Goal: Task Accomplishment & Management: Complete application form

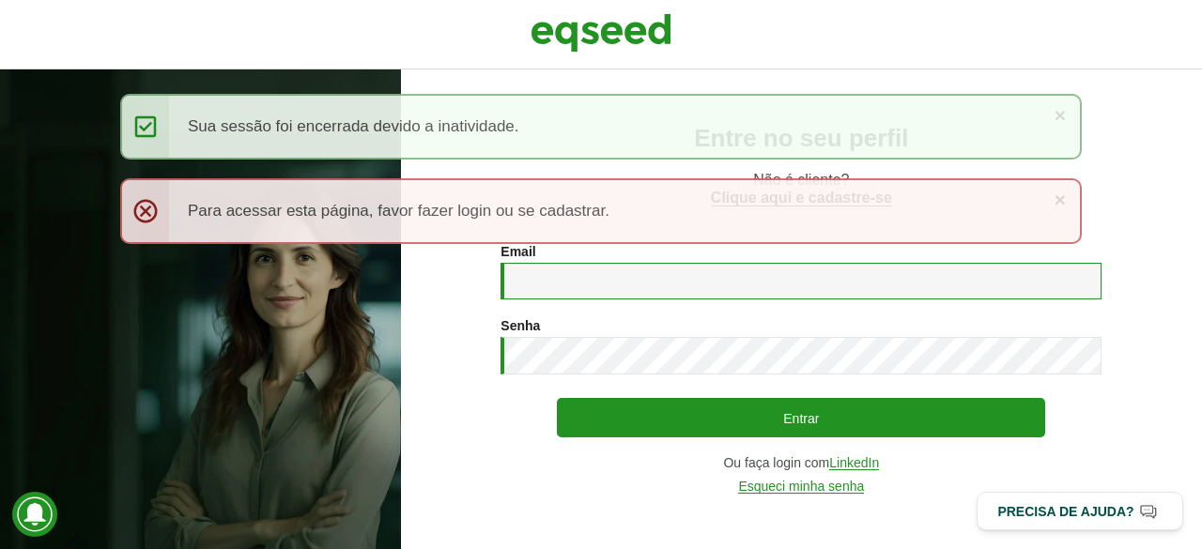
click at [539, 292] on input "Email *" at bounding box center [800, 281] width 601 height 37
type input "**********"
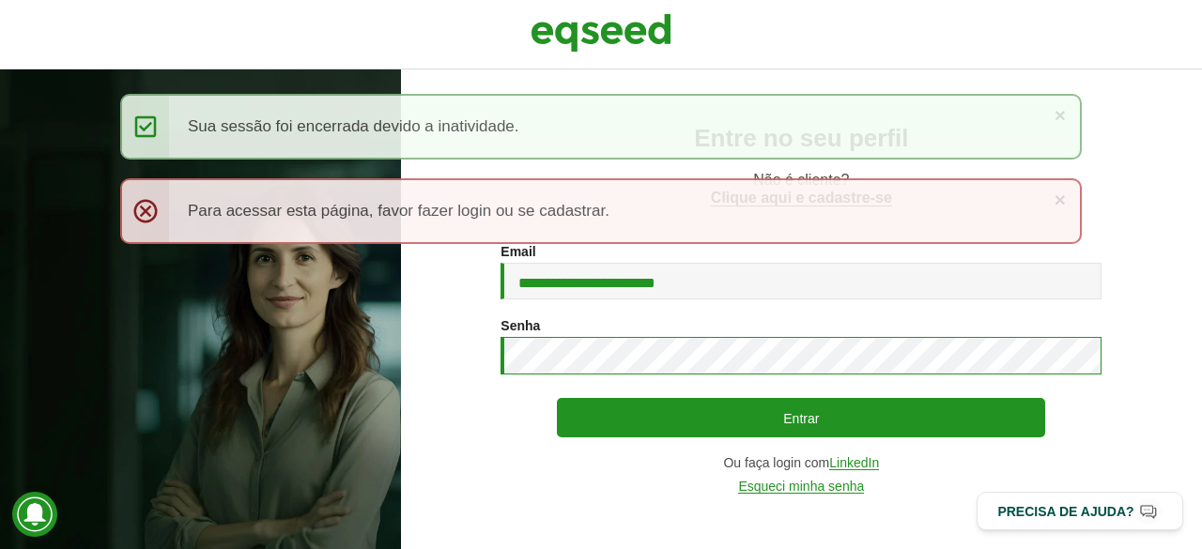
click at [557, 398] on button "Entrar" at bounding box center [801, 417] width 488 height 39
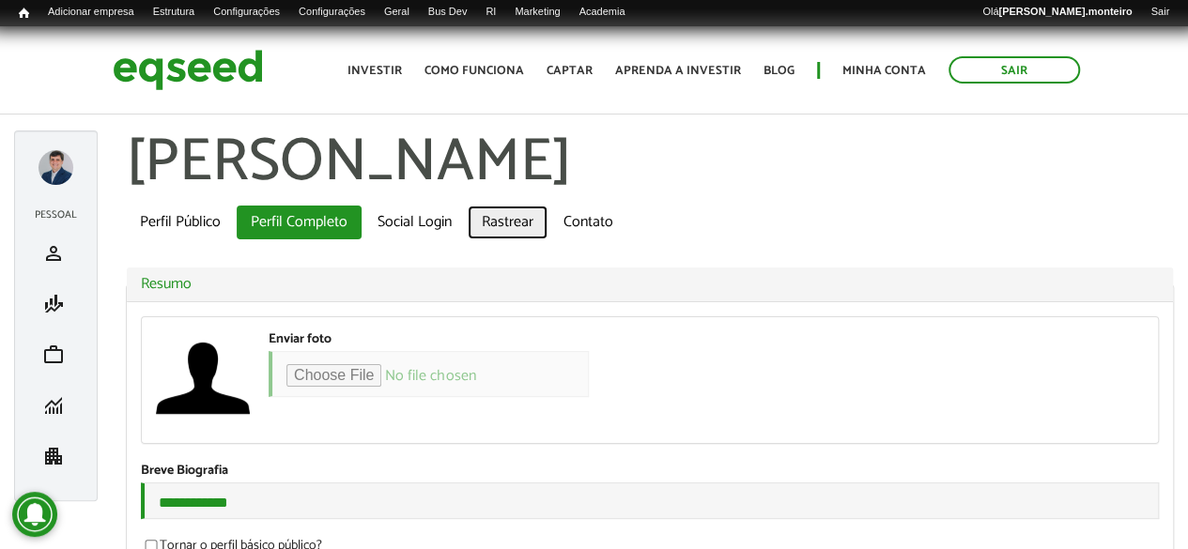
click at [509, 222] on link "Rastrear" at bounding box center [508, 223] width 80 height 34
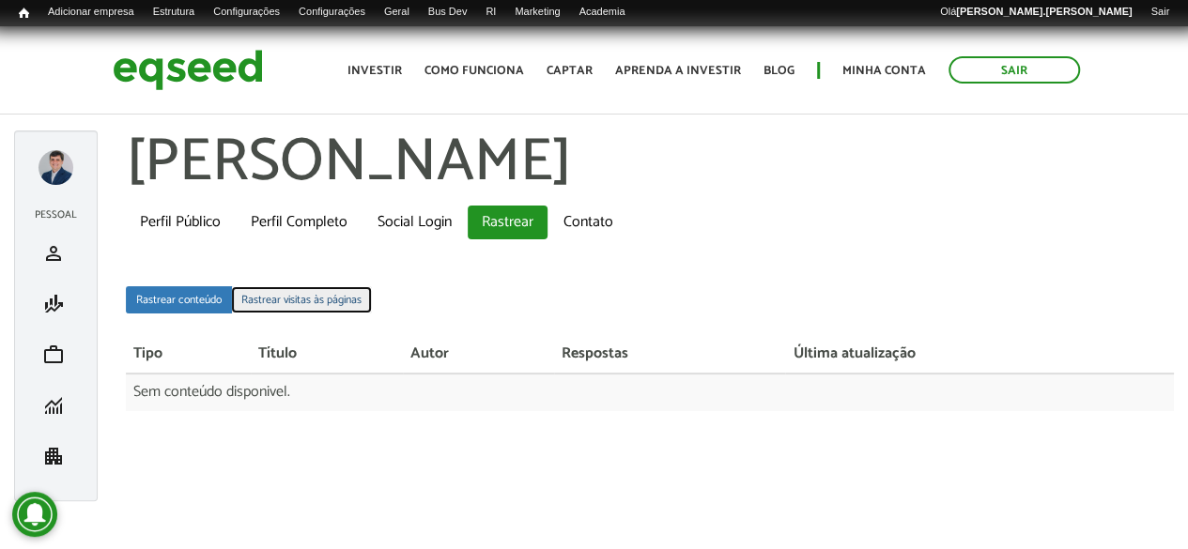
click at [325, 292] on link "Rastrear visitas às páginas" at bounding box center [301, 299] width 141 height 27
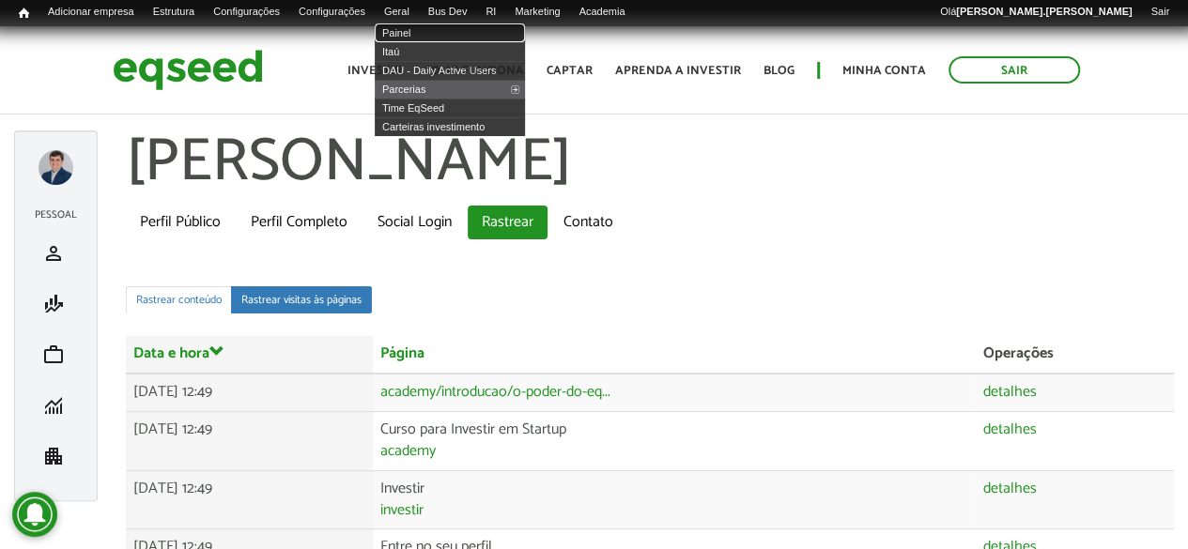
click at [421, 29] on link "Painel" at bounding box center [450, 32] width 150 height 19
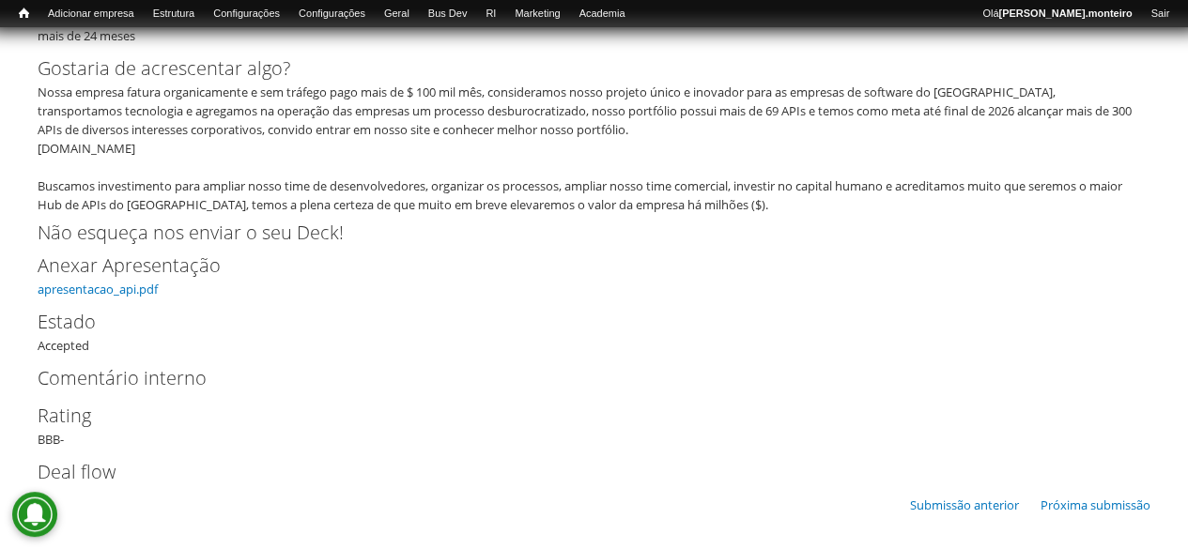
scroll to position [4229, 0]
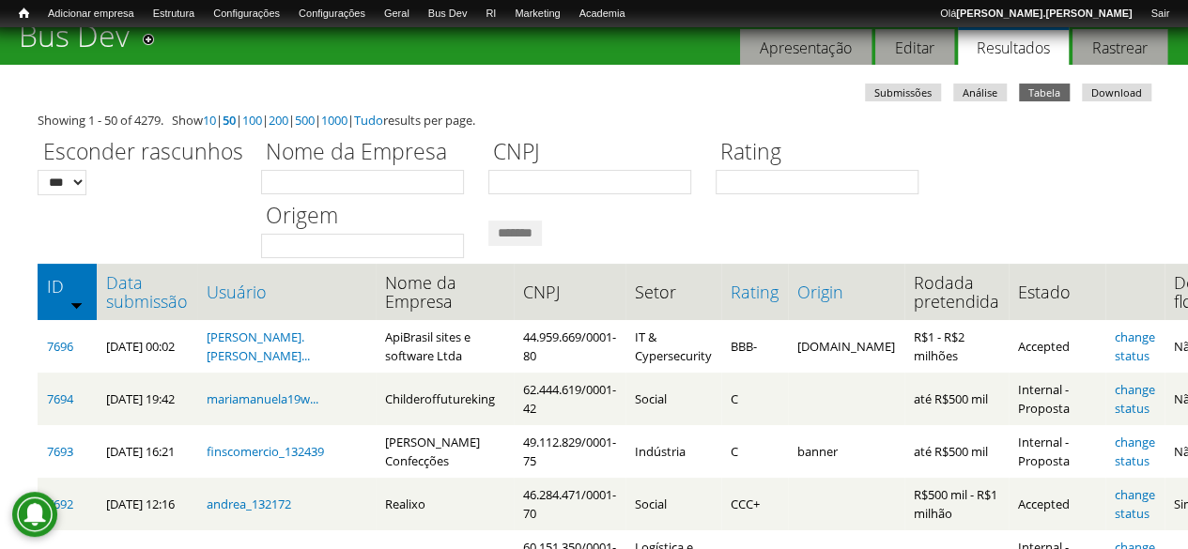
scroll to position [94, 0]
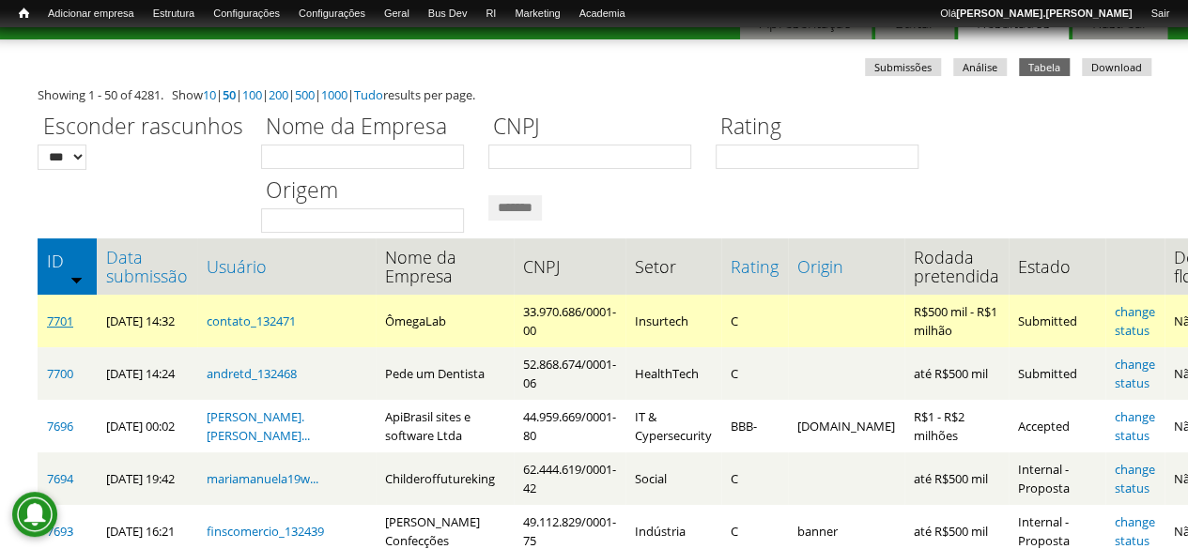
click at [62, 315] on link "7701" at bounding box center [60, 321] width 26 height 17
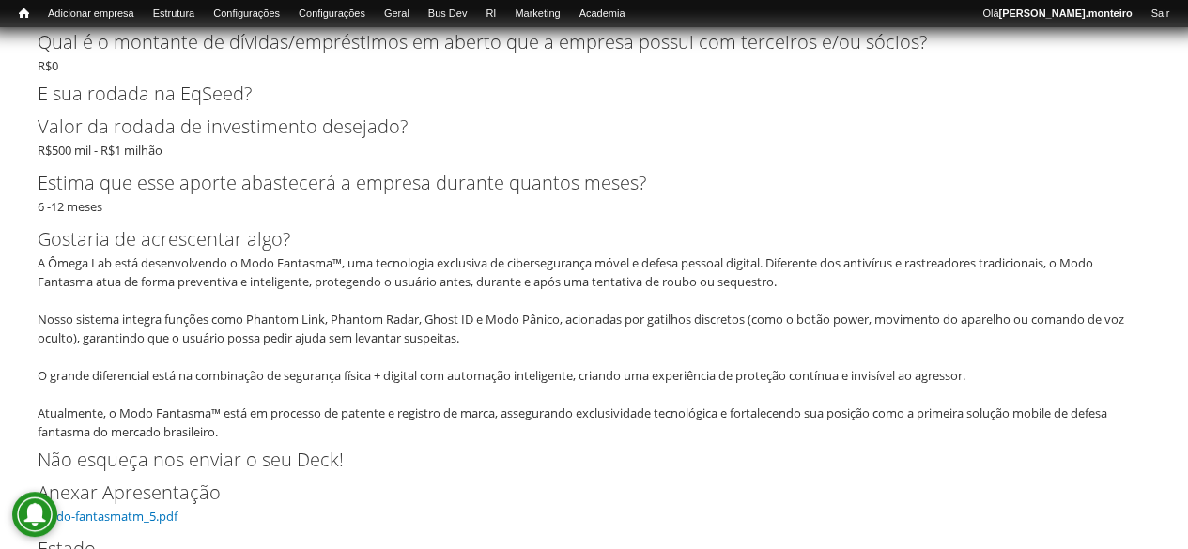
scroll to position [3943, 0]
